Goal: Task Accomplishment & Management: Complete application form

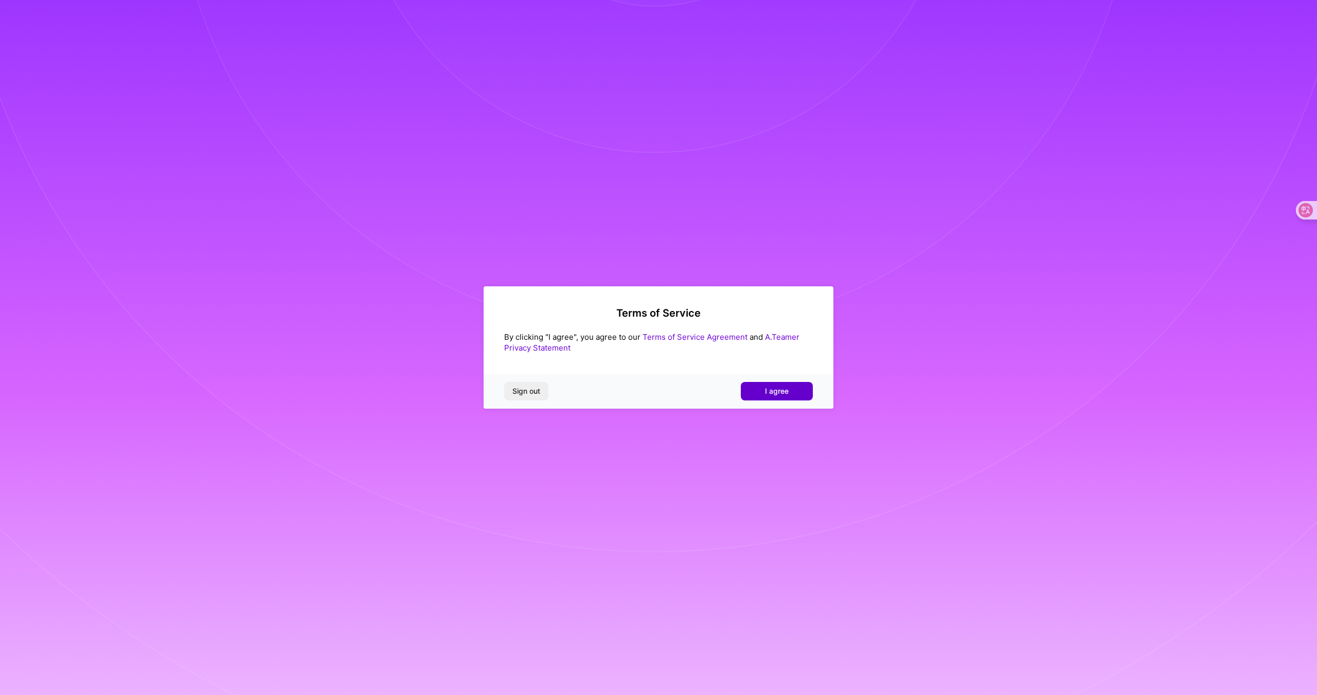
click at [782, 390] on span "I agree" at bounding box center [777, 391] width 24 height 10
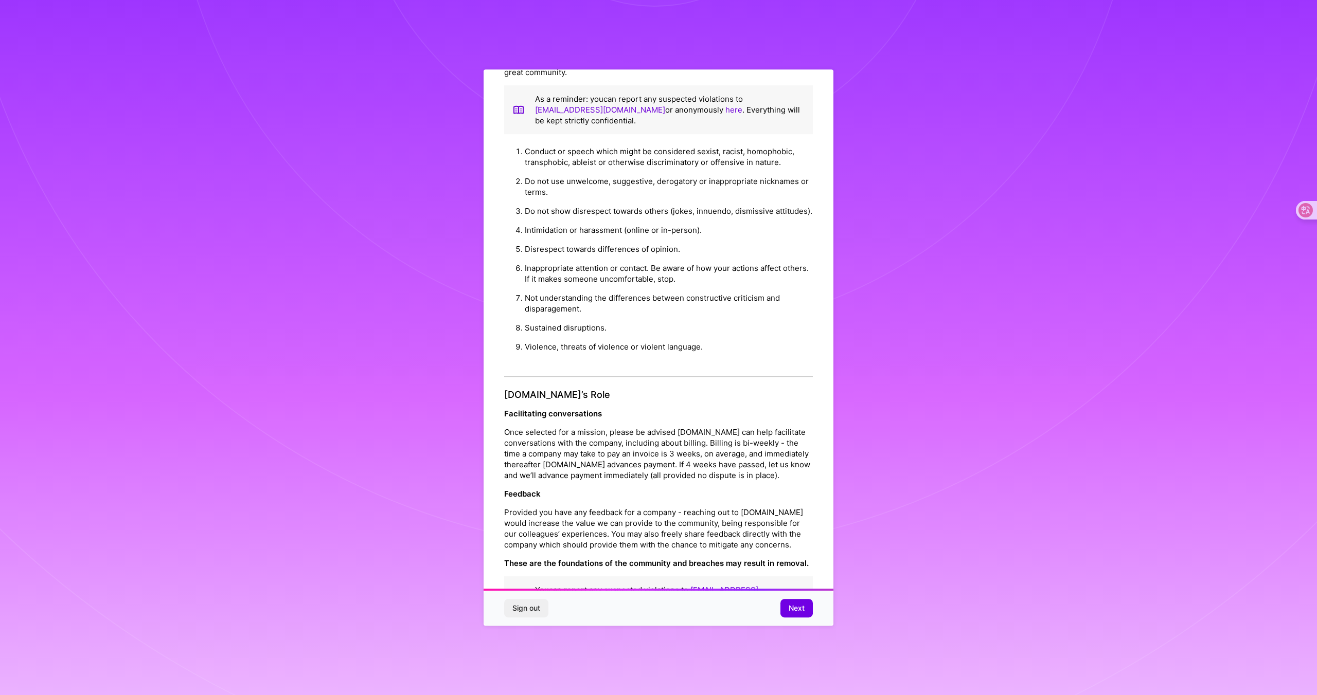
scroll to position [888, 0]
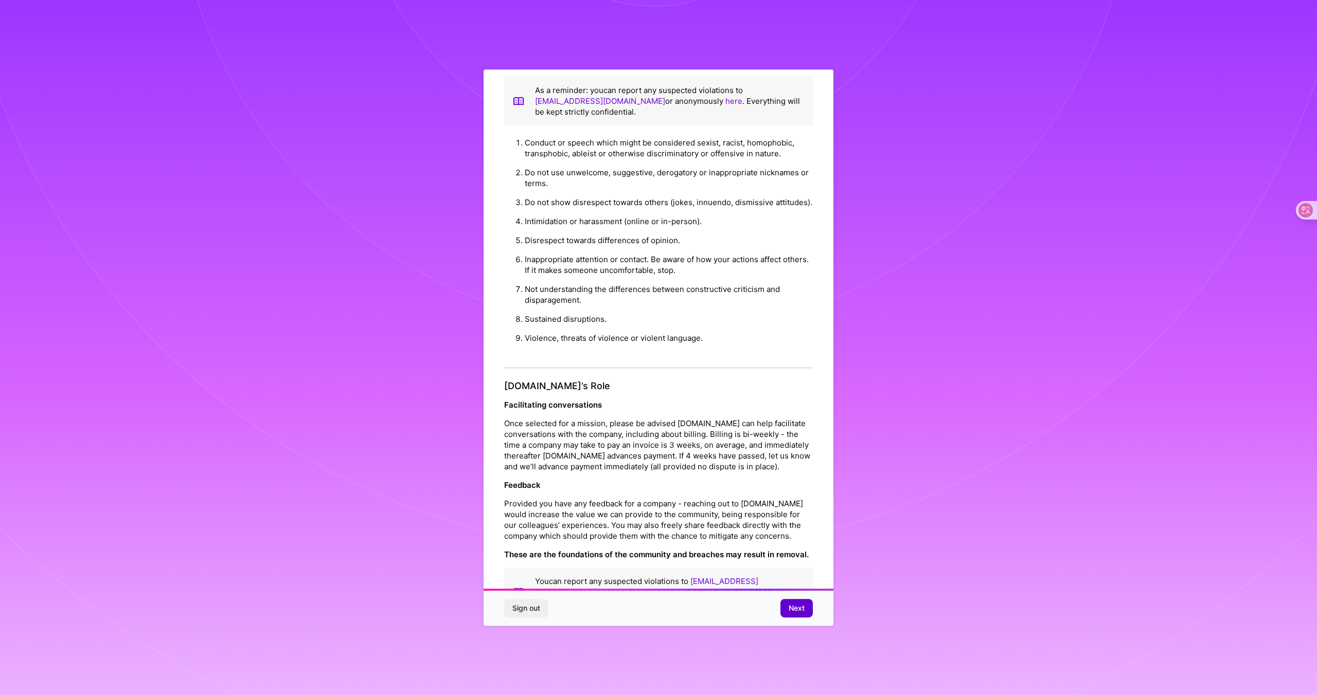
click at [794, 606] on span "Next" at bounding box center [796, 608] width 16 height 10
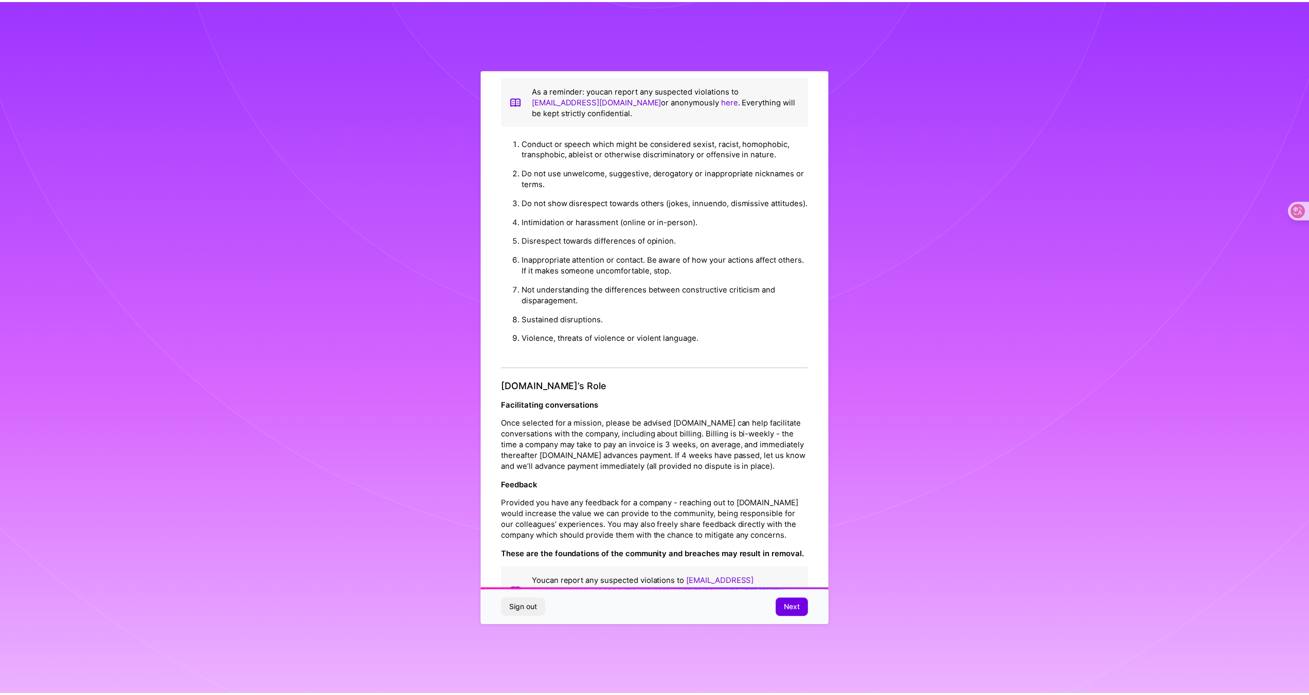
scroll to position [0, 0]
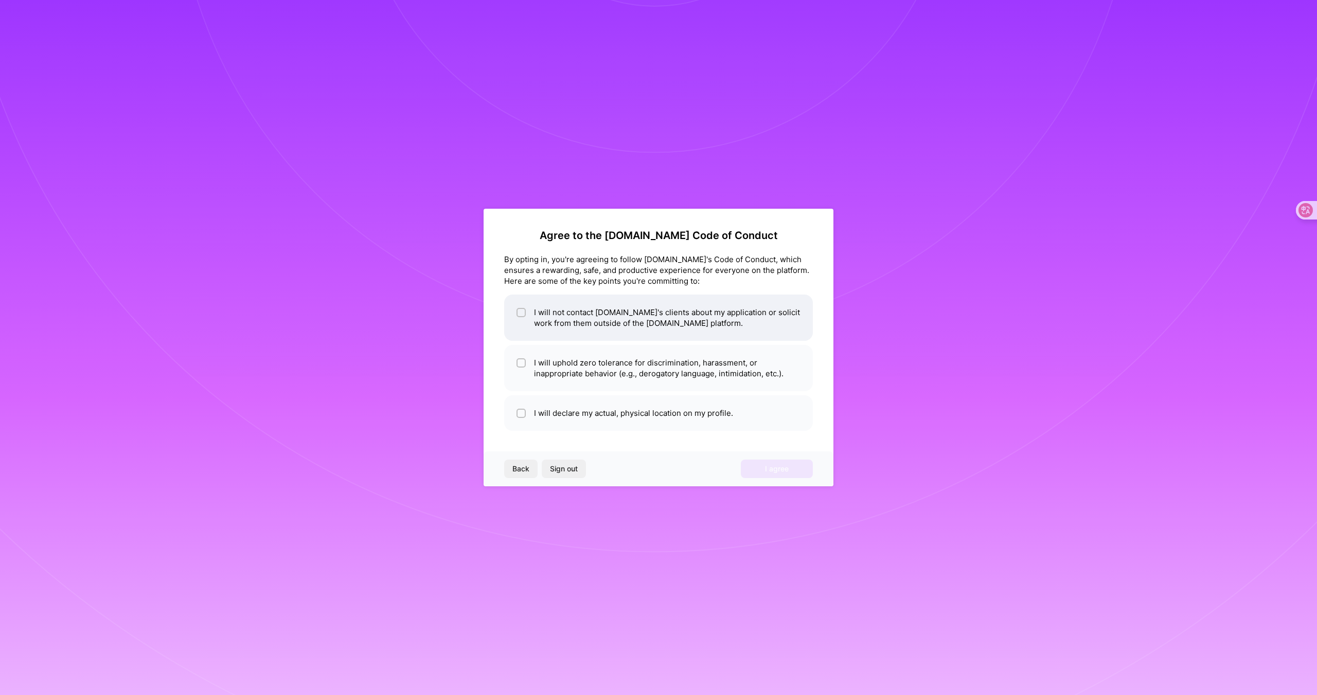
click at [626, 318] on li "I will not contact [DOMAIN_NAME]'s clients about my application or solicit work…" at bounding box center [658, 318] width 309 height 46
checkbox input "true"
click at [647, 374] on li "I will uphold zero tolerance for discrimination, harassment, or inappropriate b…" at bounding box center [658, 368] width 309 height 46
checkbox input "true"
click at [690, 419] on li "I will declare my actual, physical location on my profile." at bounding box center [658, 412] width 309 height 35
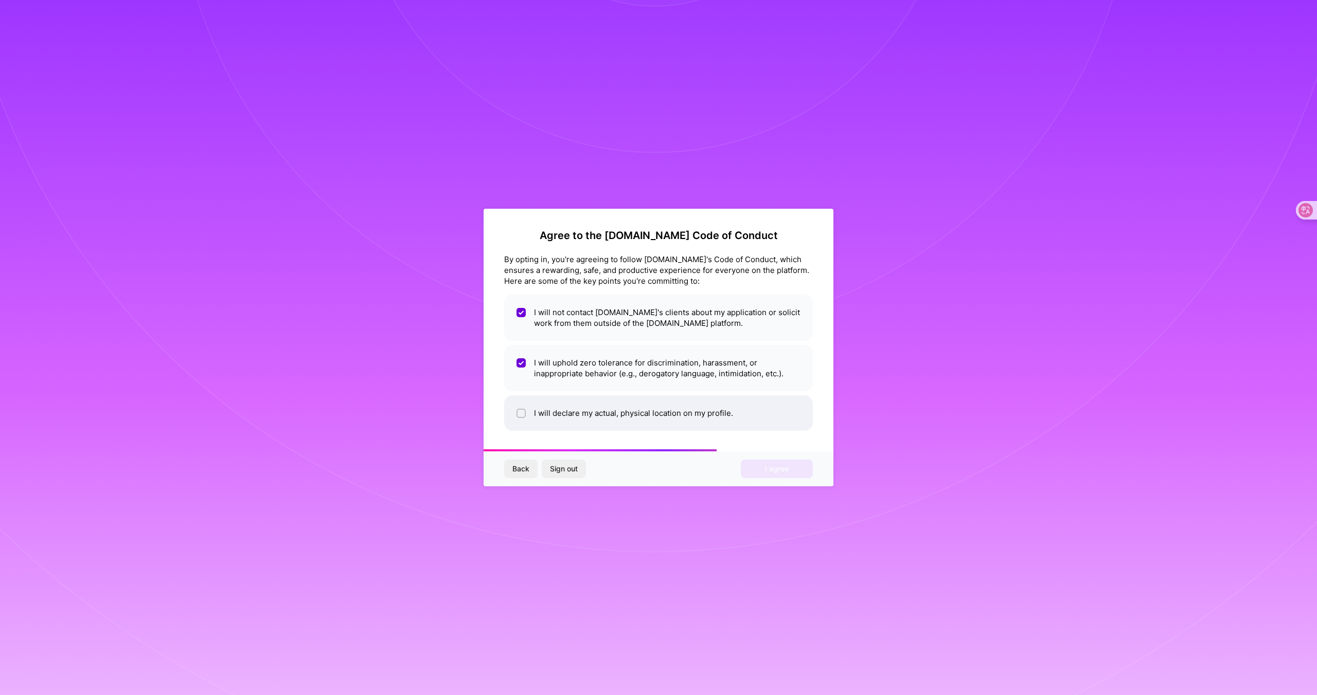
checkbox input "true"
click at [787, 471] on span "I agree" at bounding box center [777, 469] width 24 height 10
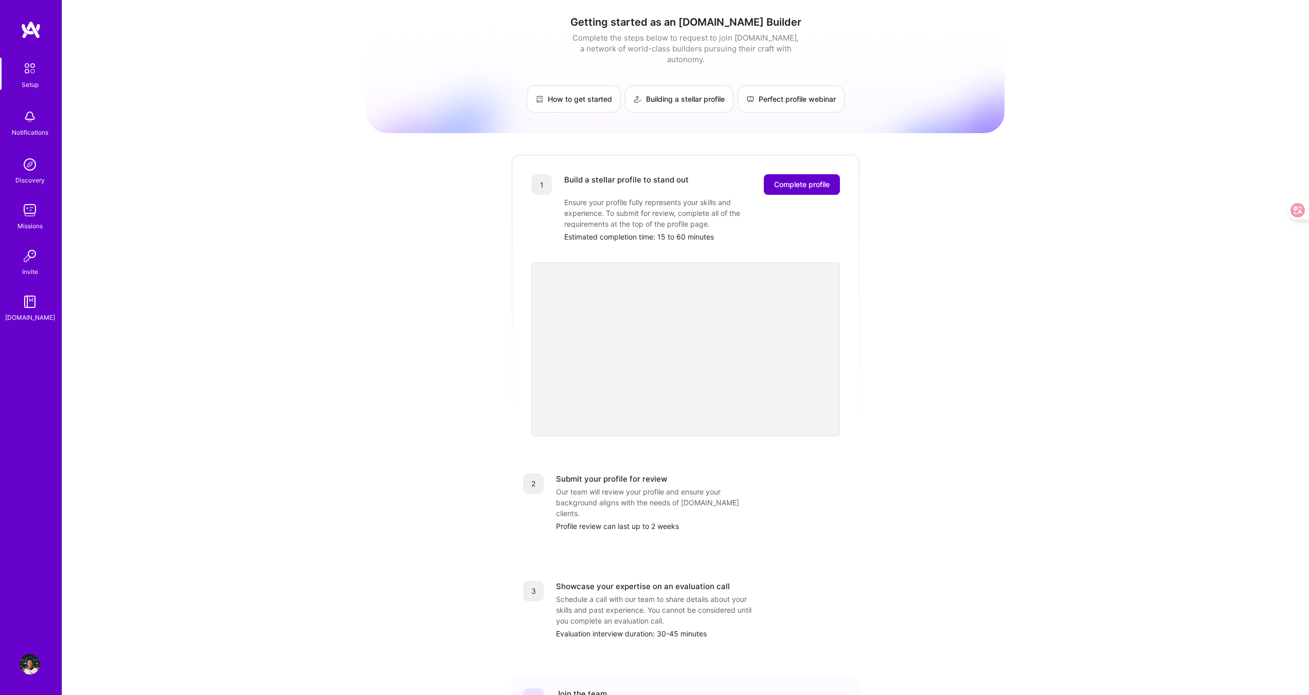
click at [814, 179] on span "Complete profile" at bounding box center [802, 184] width 56 height 10
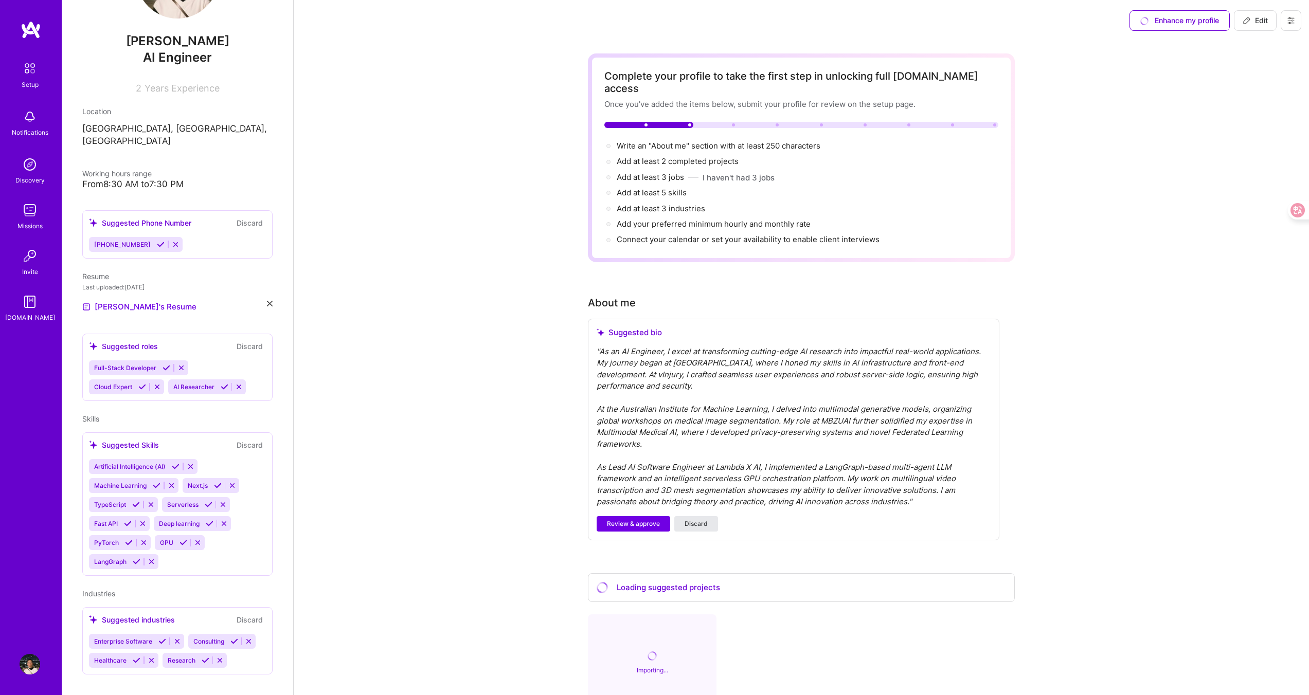
click at [702, 519] on span "Discard" at bounding box center [696, 523] width 23 height 9
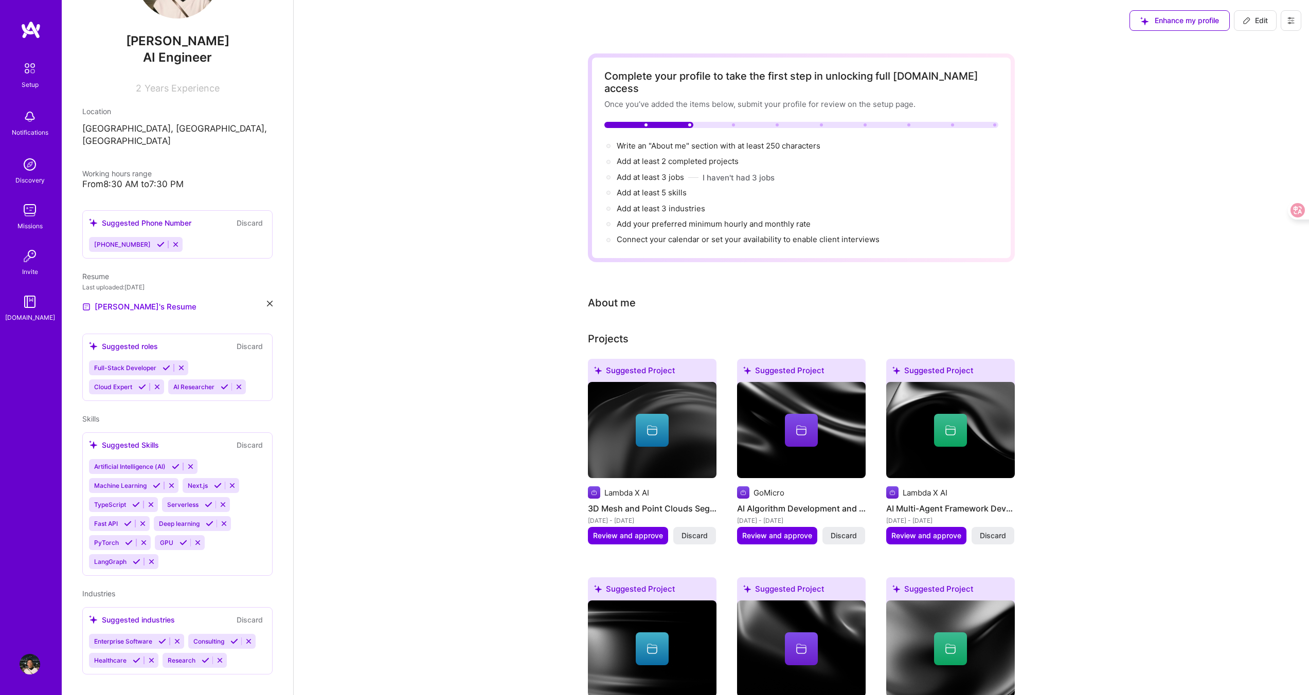
click at [628, 297] on div "About me" at bounding box center [612, 302] width 48 height 15
